Goal: Find specific page/section: Find specific page/section

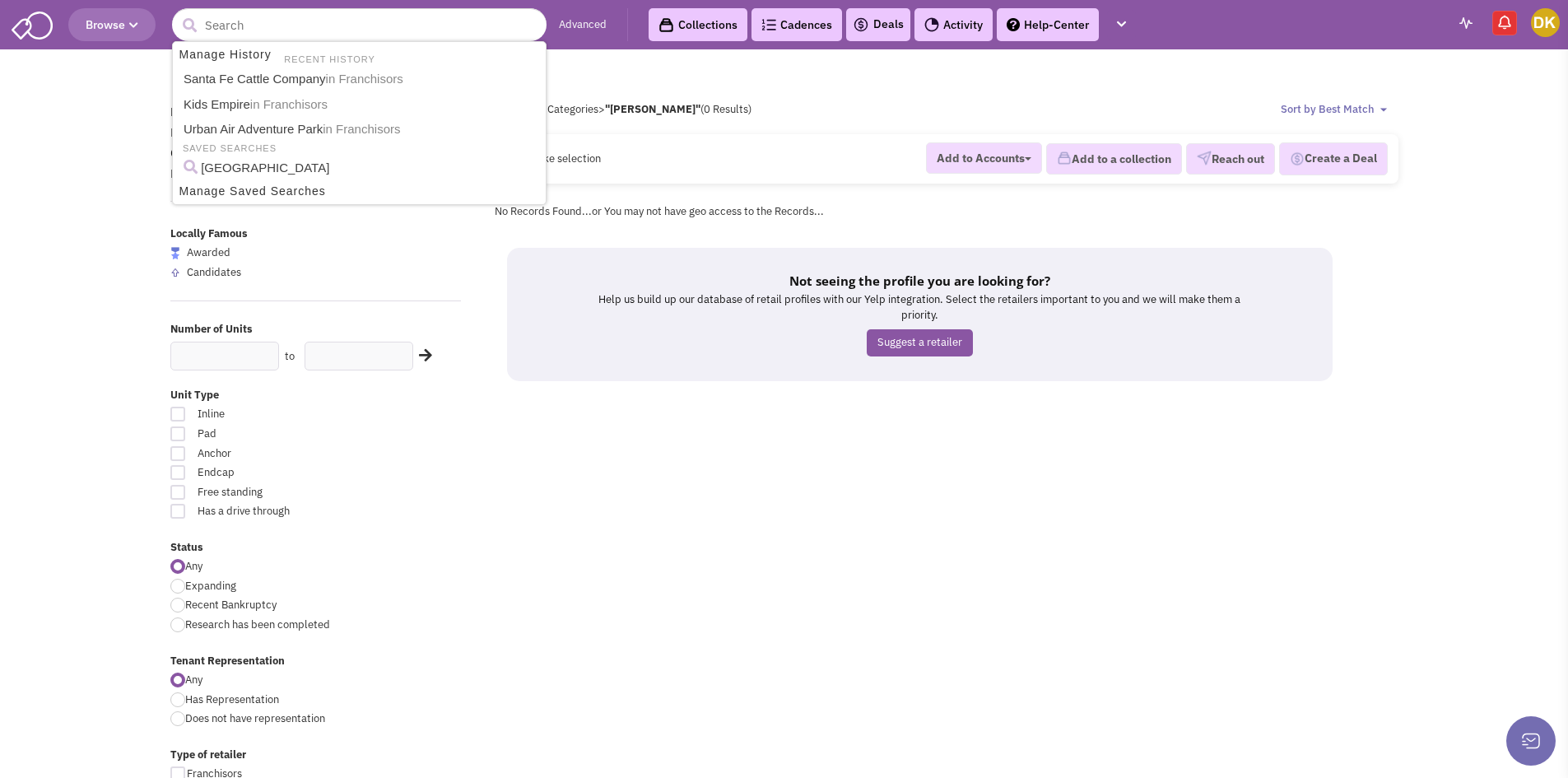
click at [293, 22] on input "text" at bounding box center [359, 25] width 374 height 33
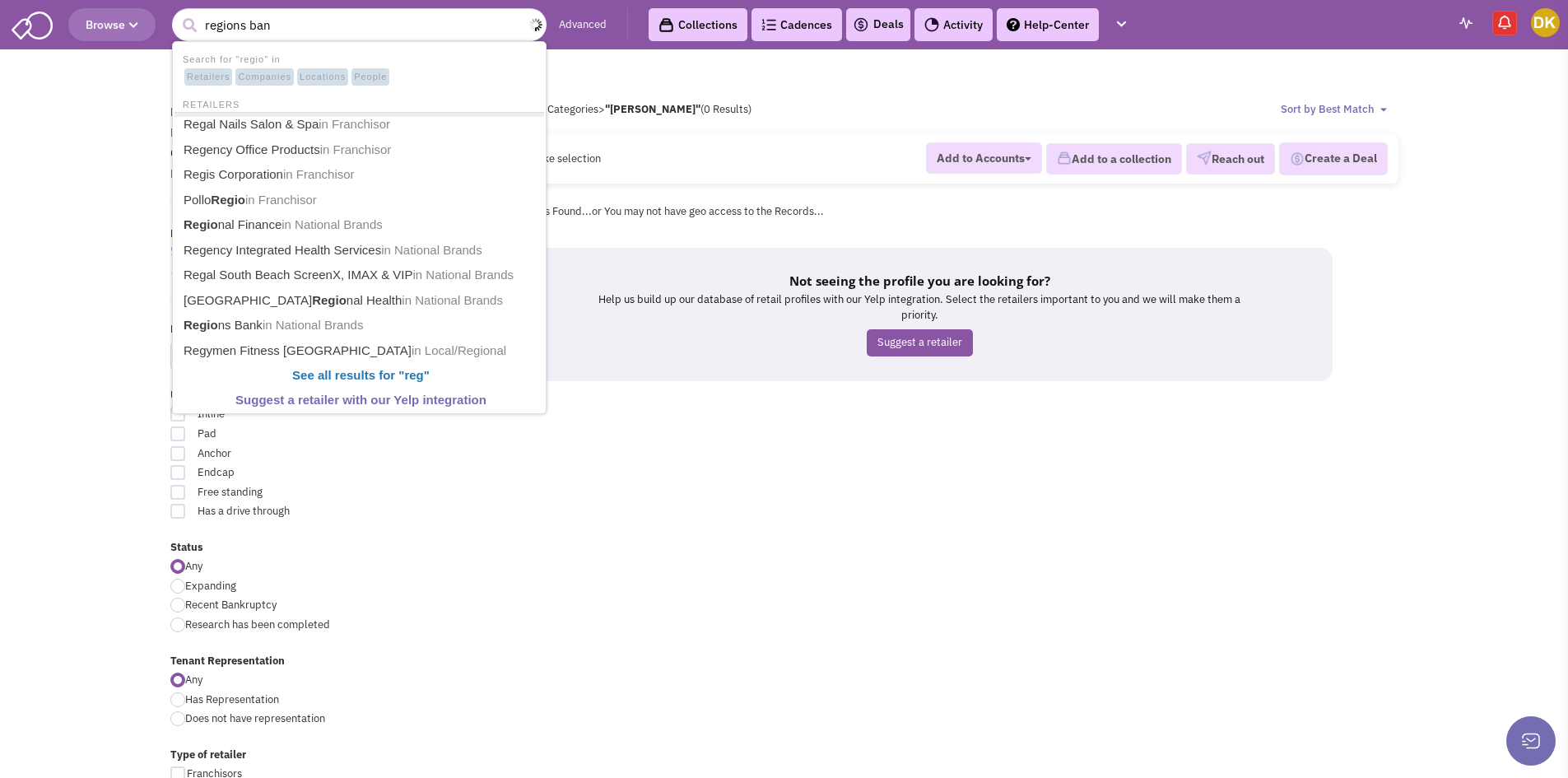
type input "regions bank"
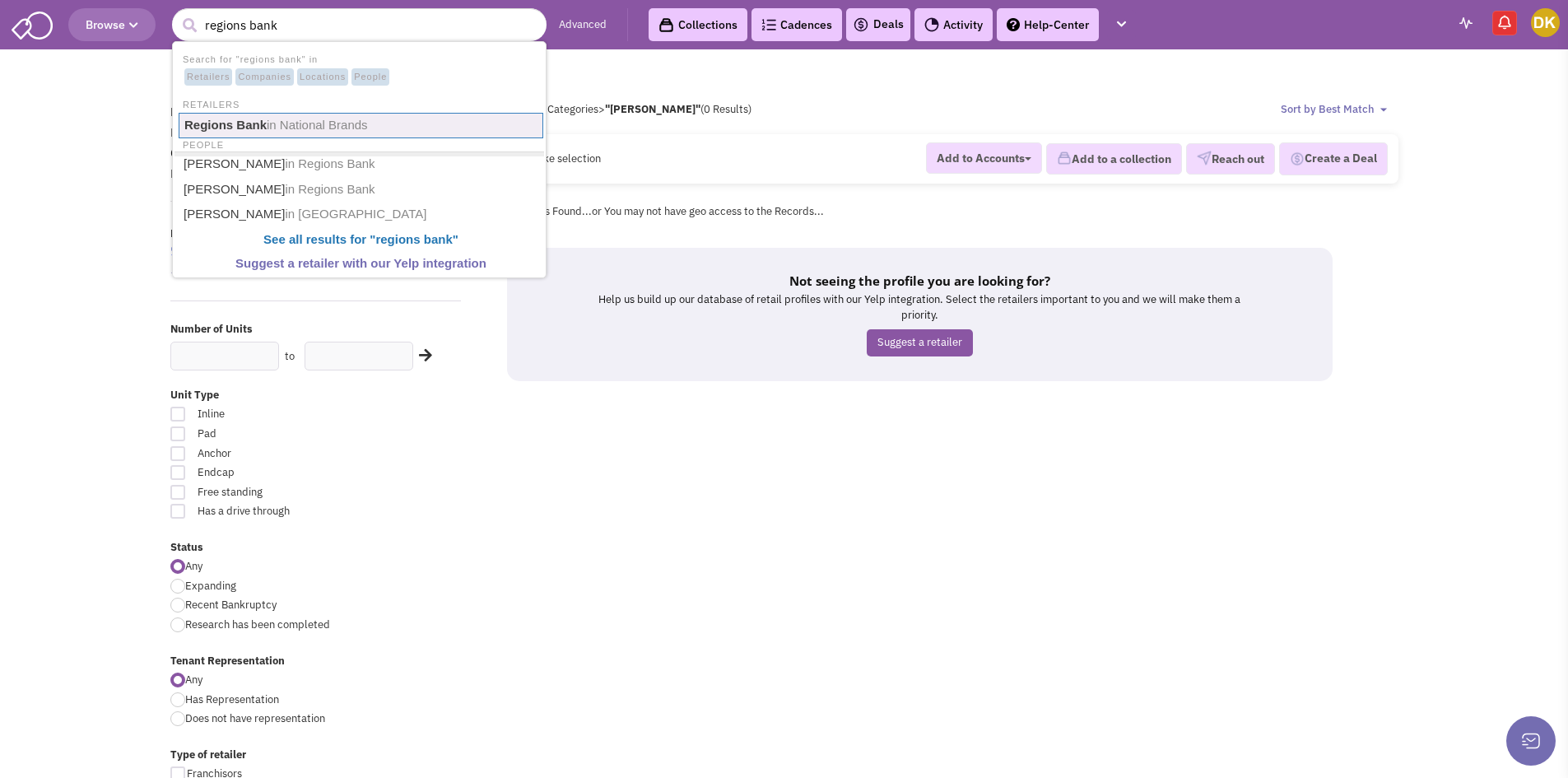
click at [303, 122] on span "in National Brands" at bounding box center [317, 125] width 101 height 14
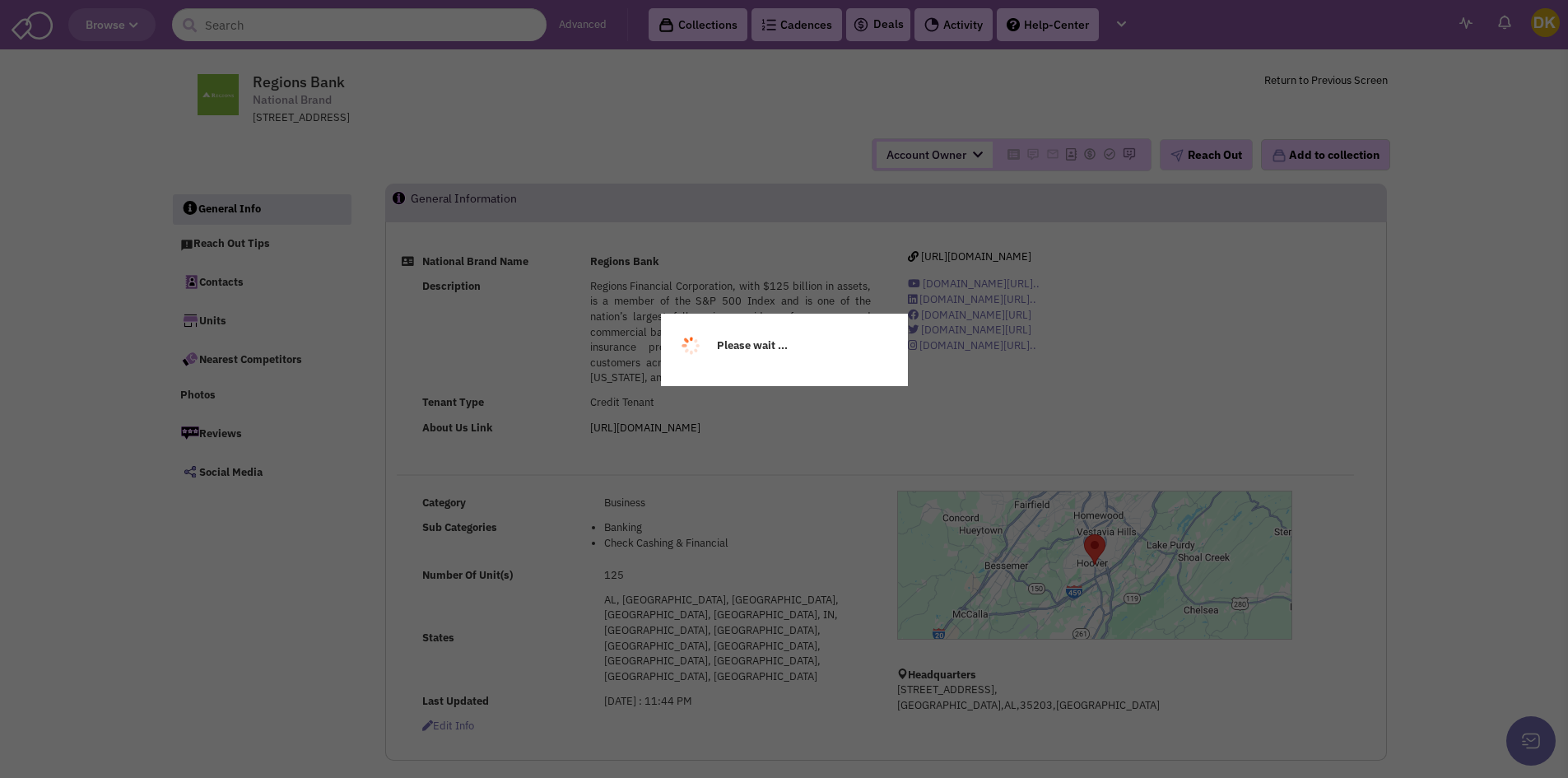
select select
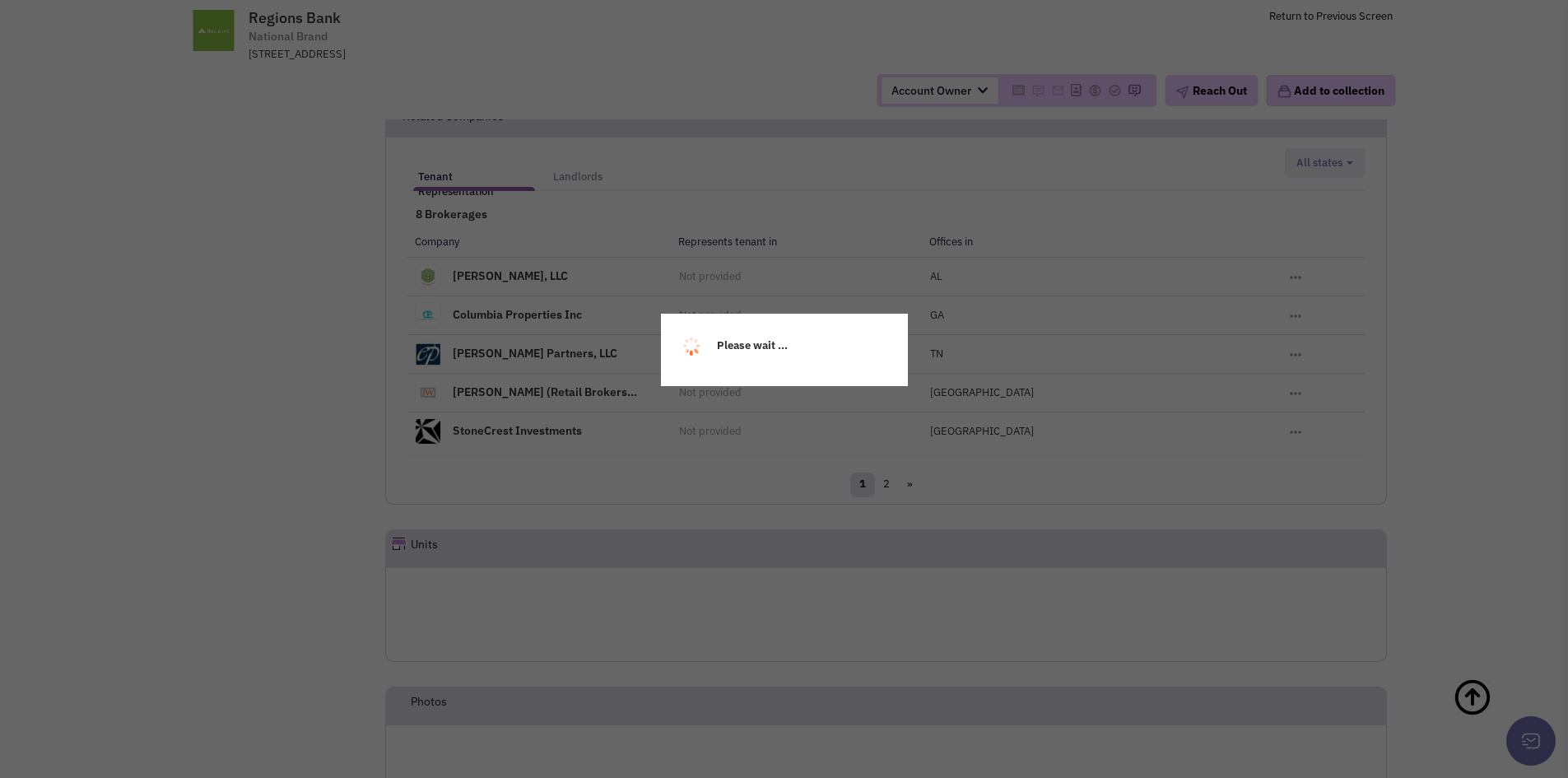
scroll to position [1070, 0]
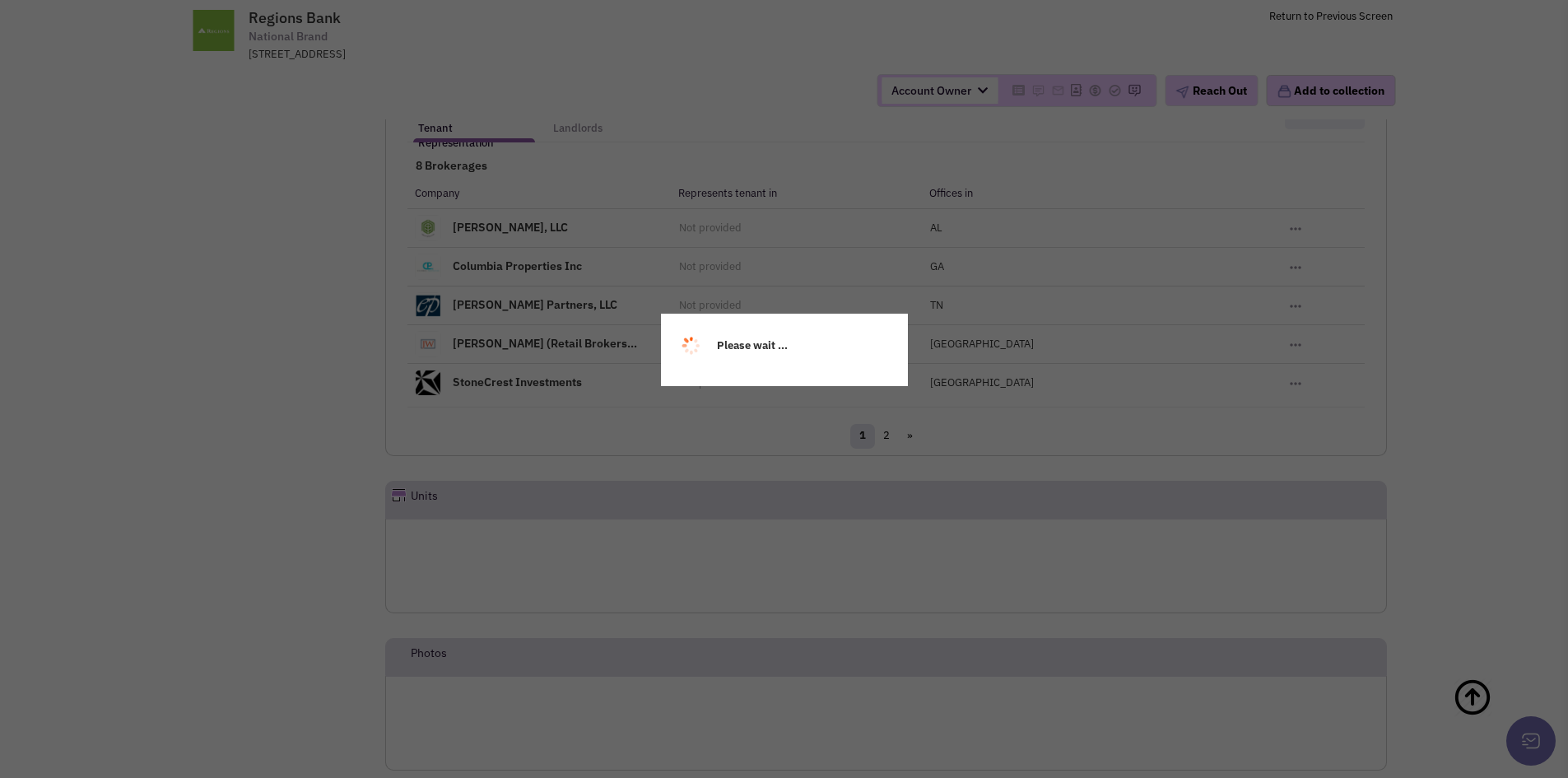
select select
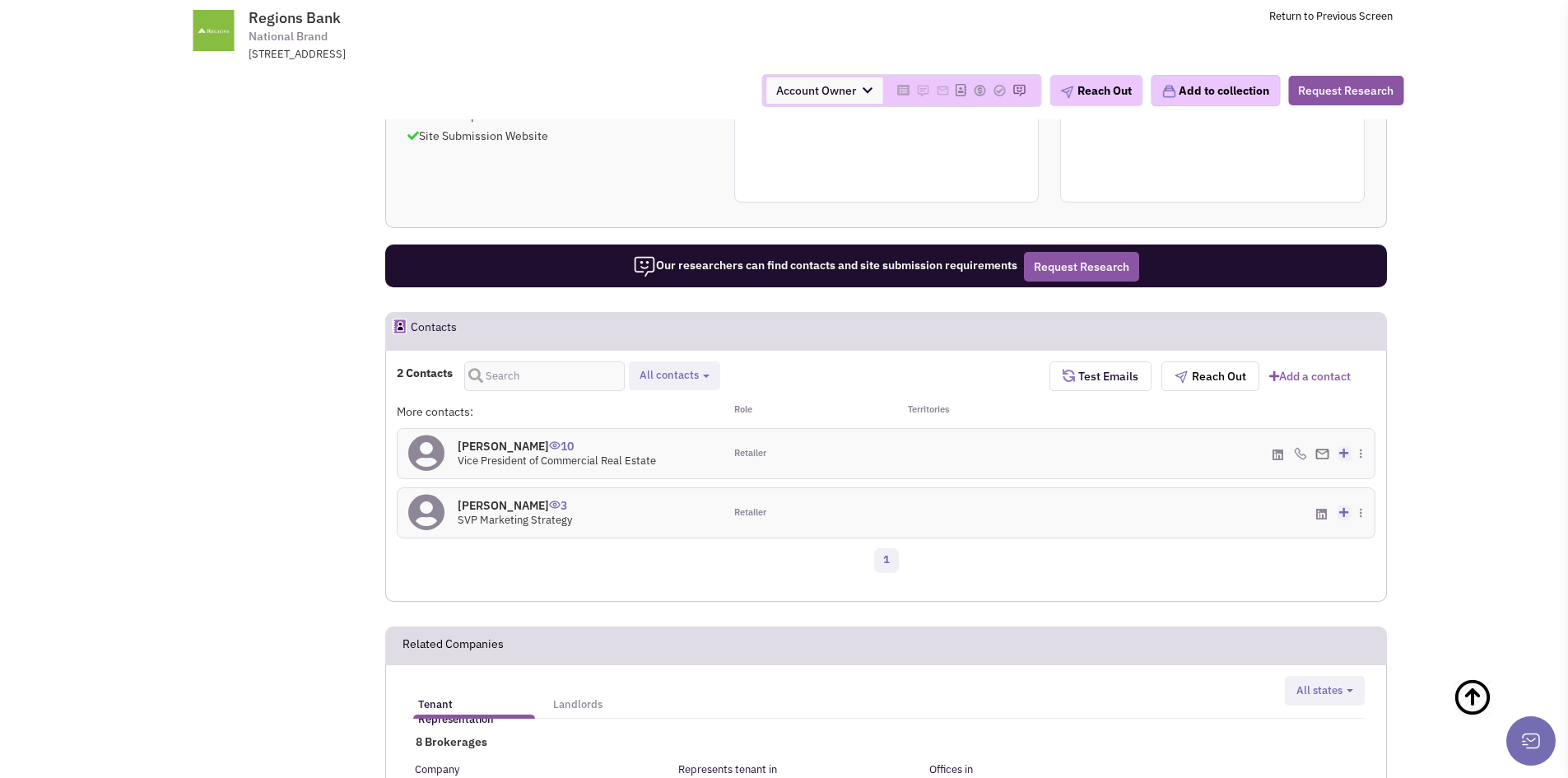
scroll to position [823, 0]
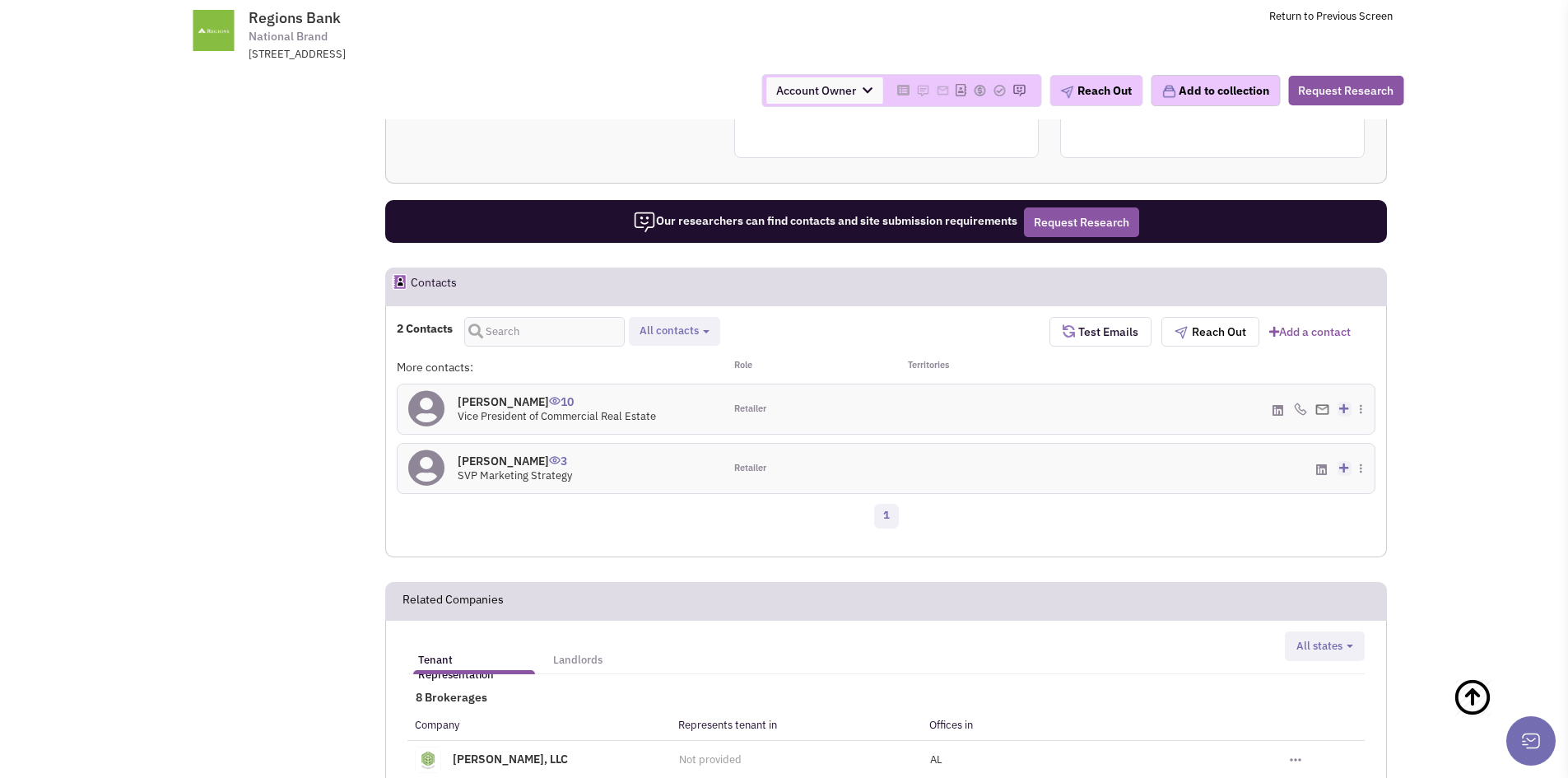
click at [516, 409] on span "Vice President of Commercial Real Estate" at bounding box center [557, 416] width 198 height 14
click at [516, 394] on h4 "[PERSON_NAME] 10" at bounding box center [557, 402] width 198 height 15
